Goal: Navigation & Orientation: Find specific page/section

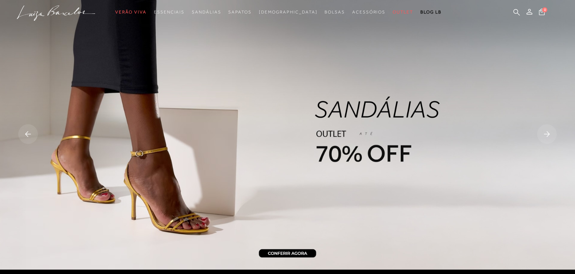
click at [541, 131] on rect at bounding box center [547, 134] width 20 height 20
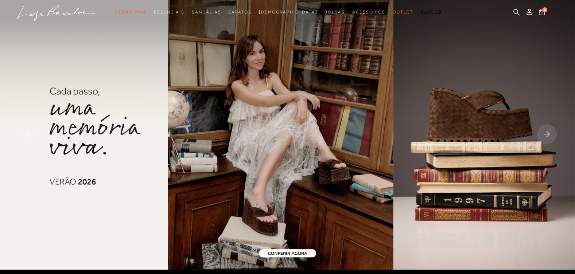
click at [552, 134] on rect at bounding box center [547, 134] width 20 height 20
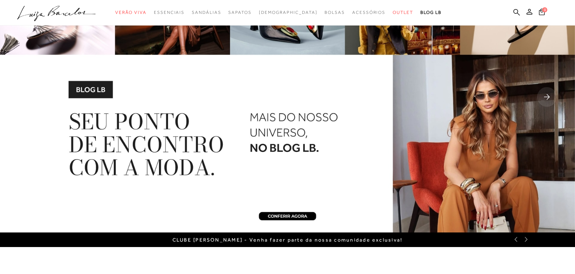
scroll to position [36, 0]
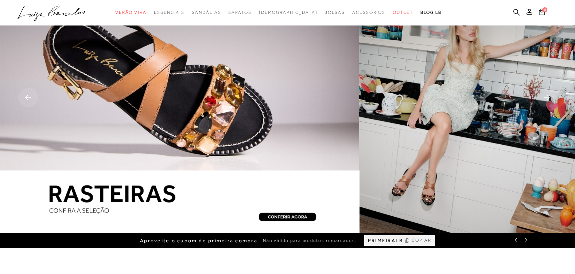
click at [26, 101] on rect at bounding box center [28, 98] width 20 height 20
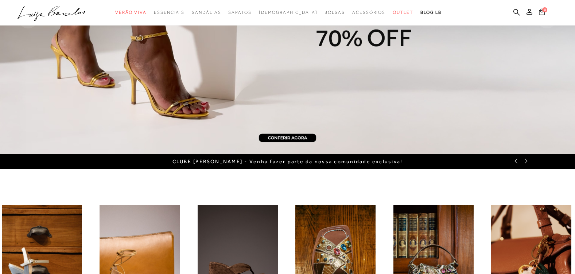
scroll to position [0, 0]
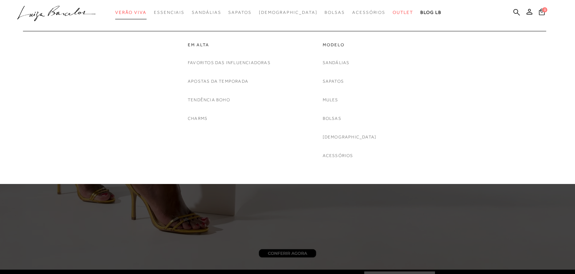
click at [144, 11] on span "Verão Viva" at bounding box center [130, 12] width 31 height 5
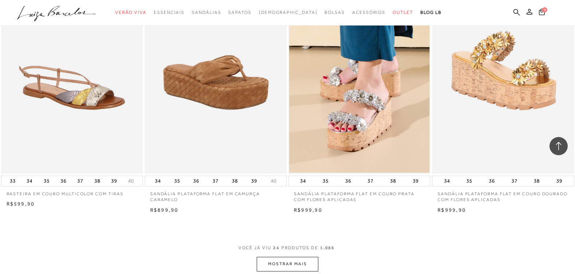
scroll to position [1495, 0]
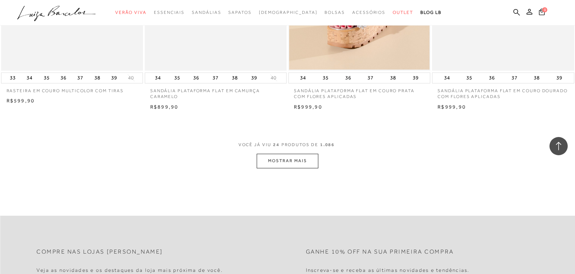
click at [290, 166] on button "MOSTRAR MAIS" at bounding box center [287, 161] width 61 height 14
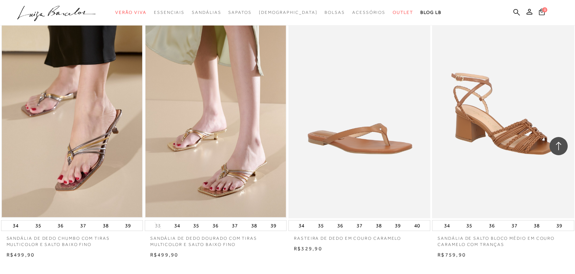
scroll to position [3026, 0]
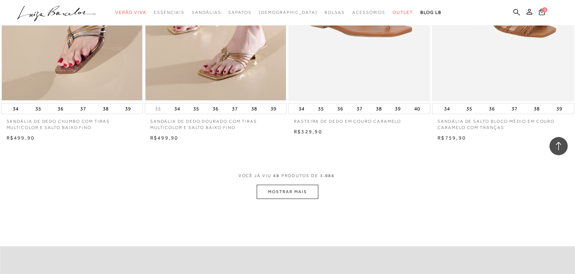
click at [291, 193] on button "MOSTRAR MAIS" at bounding box center [287, 192] width 61 height 14
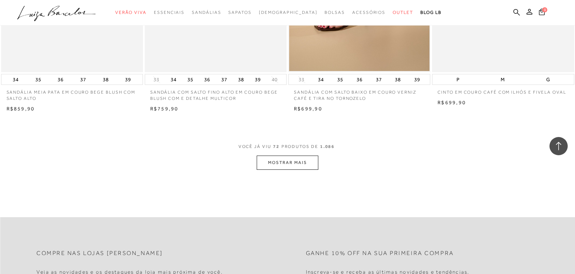
scroll to position [4630, 0]
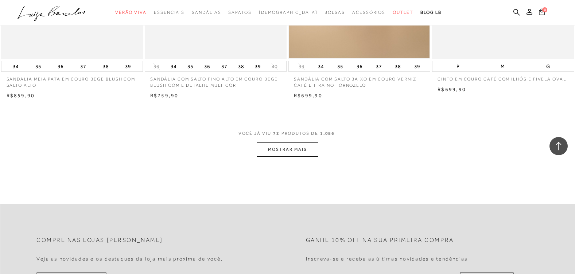
click at [283, 150] on button "MOSTRAR MAIS" at bounding box center [287, 150] width 61 height 14
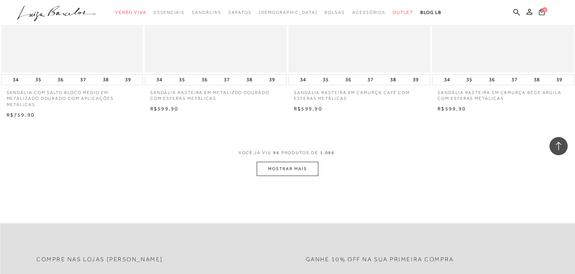
scroll to position [6198, 0]
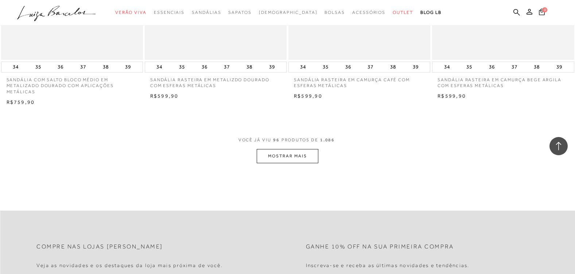
click at [300, 159] on button "MOSTRAR MAIS" at bounding box center [287, 156] width 61 height 14
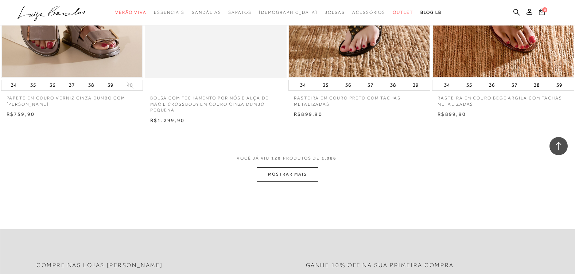
scroll to position [7766, 0]
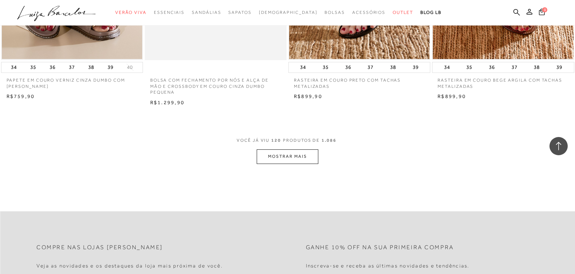
click at [303, 158] on button "MOSTRAR MAIS" at bounding box center [287, 156] width 61 height 14
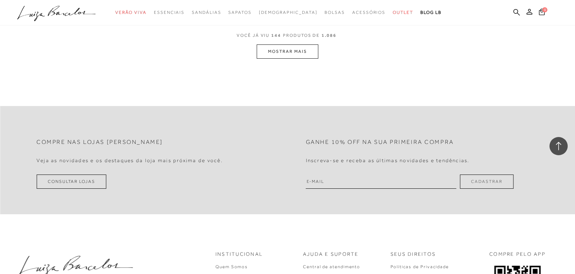
scroll to position [9443, 0]
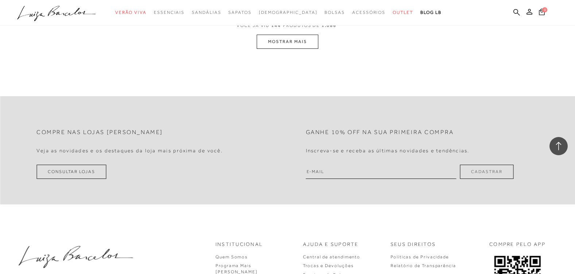
click at [289, 40] on button "MOSTRAR MAIS" at bounding box center [287, 42] width 61 height 14
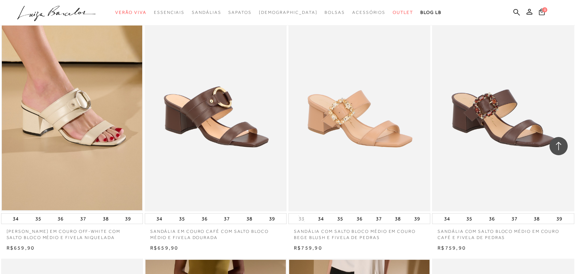
scroll to position [11005, 0]
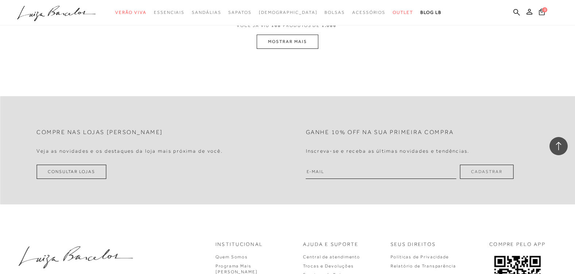
click at [289, 40] on button "MOSTRAR MAIS" at bounding box center [287, 42] width 61 height 14
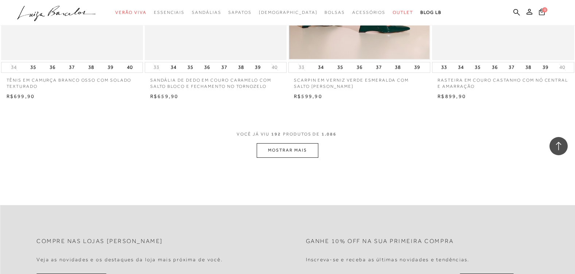
scroll to position [12471, 0]
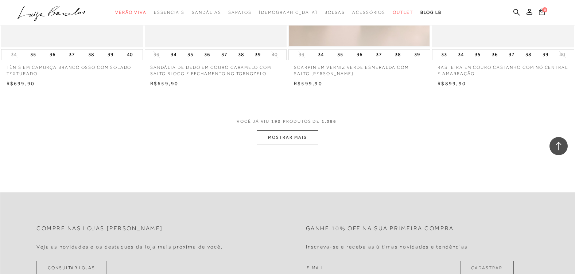
click at [287, 140] on button "MOSTRAR MAIS" at bounding box center [287, 138] width 61 height 14
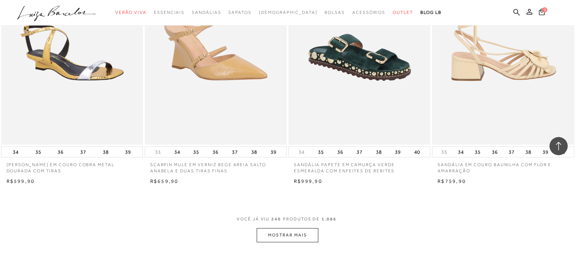
scroll to position [15570, 0]
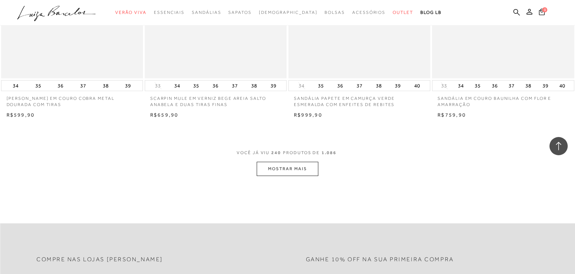
click at [302, 172] on button "MOSTRAR MAIS" at bounding box center [287, 169] width 61 height 14
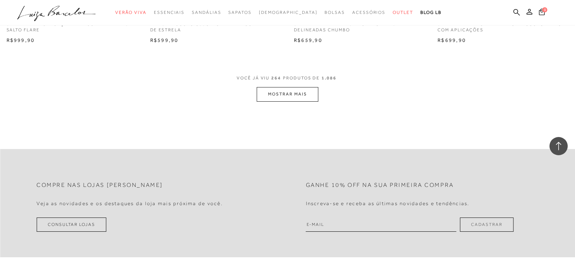
scroll to position [17210, 0]
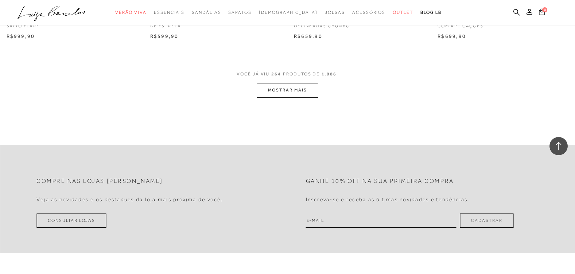
click at [280, 94] on button "MOSTRAR MAIS" at bounding box center [287, 90] width 61 height 14
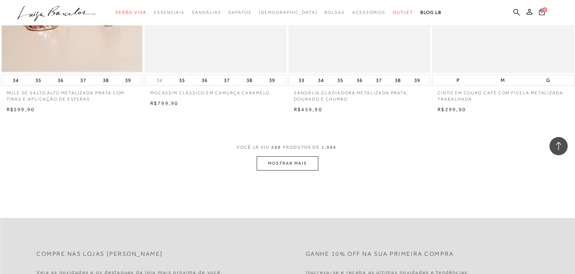
scroll to position [18705, 0]
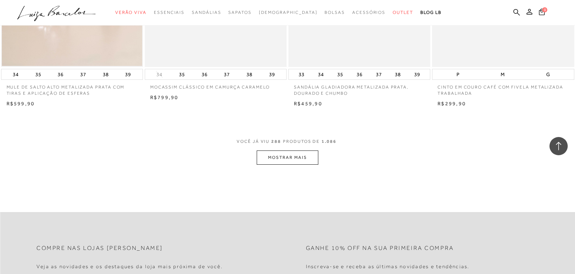
click at [289, 156] on button "MOSTRAR MAIS" at bounding box center [287, 158] width 61 height 14
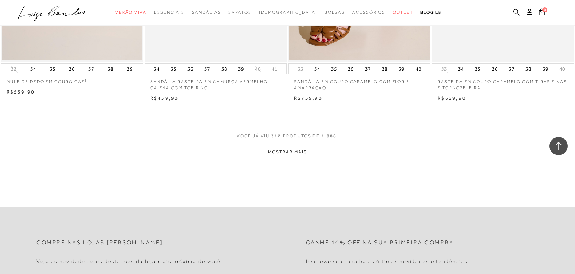
scroll to position [20273, 0]
click at [306, 154] on button "MOSTRAR MAIS" at bounding box center [287, 152] width 61 height 14
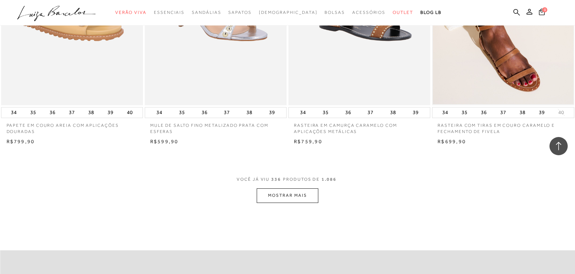
scroll to position [21900, 0]
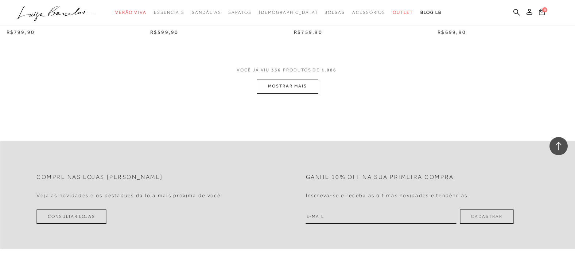
click at [287, 85] on button "MOSTRAR MAIS" at bounding box center [287, 86] width 61 height 14
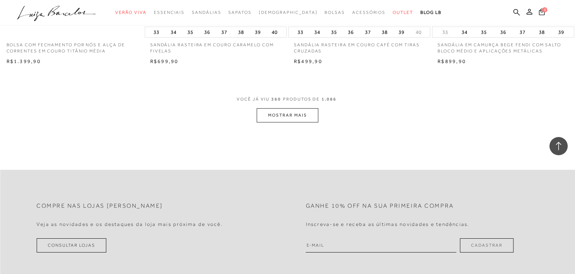
scroll to position [23468, 0]
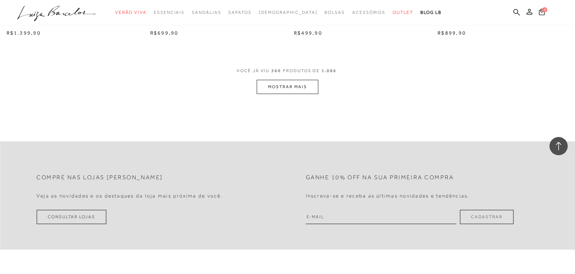
click at [295, 84] on button "MOSTRAR MAIS" at bounding box center [287, 87] width 61 height 14
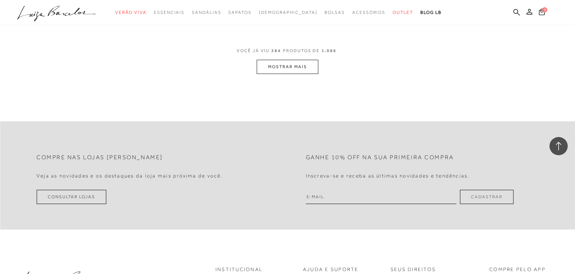
scroll to position [25055, 0]
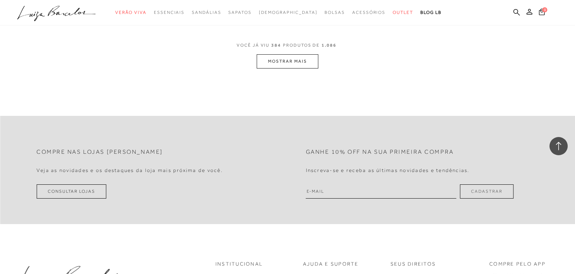
click at [289, 62] on button "MOSTRAR MAIS" at bounding box center [287, 61] width 61 height 14
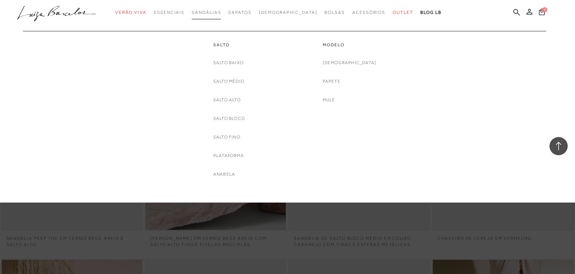
click at [221, 13] on span "Sandálias" at bounding box center [206, 12] width 29 height 5
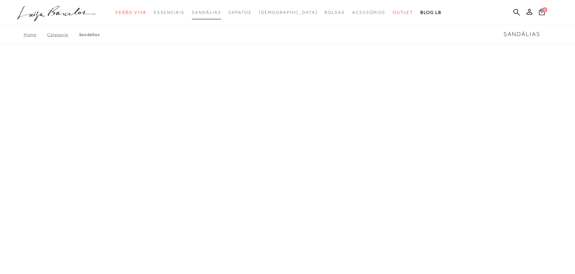
click at [217, 13] on span "Sandálias" at bounding box center [206, 12] width 29 height 5
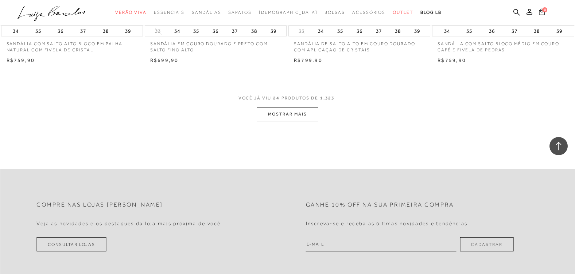
scroll to position [1604, 0]
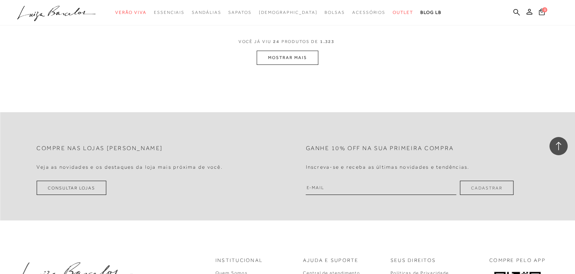
click at [274, 57] on button "MOSTRAR MAIS" at bounding box center [287, 58] width 61 height 14
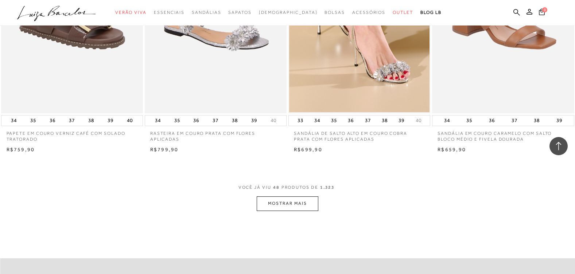
scroll to position [3026, 0]
click at [301, 203] on button "MOSTRAR MAIS" at bounding box center [287, 204] width 61 height 14
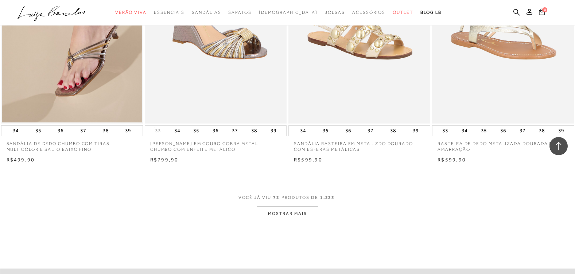
scroll to position [4630, 0]
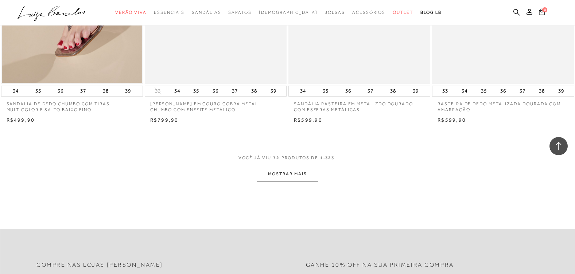
click at [299, 177] on button "MOSTRAR MAIS" at bounding box center [287, 174] width 61 height 14
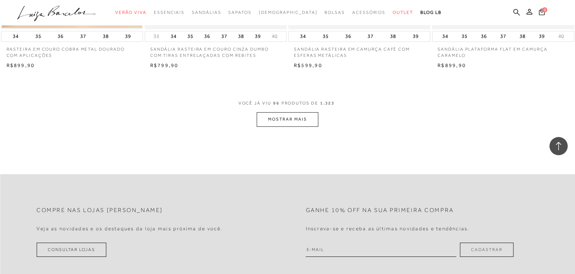
scroll to position [6271, 0]
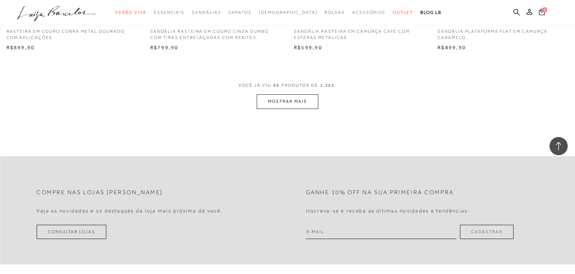
click at [276, 99] on button "MOSTRAR MAIS" at bounding box center [287, 101] width 61 height 14
